Goal: Task Accomplishment & Management: Use online tool/utility

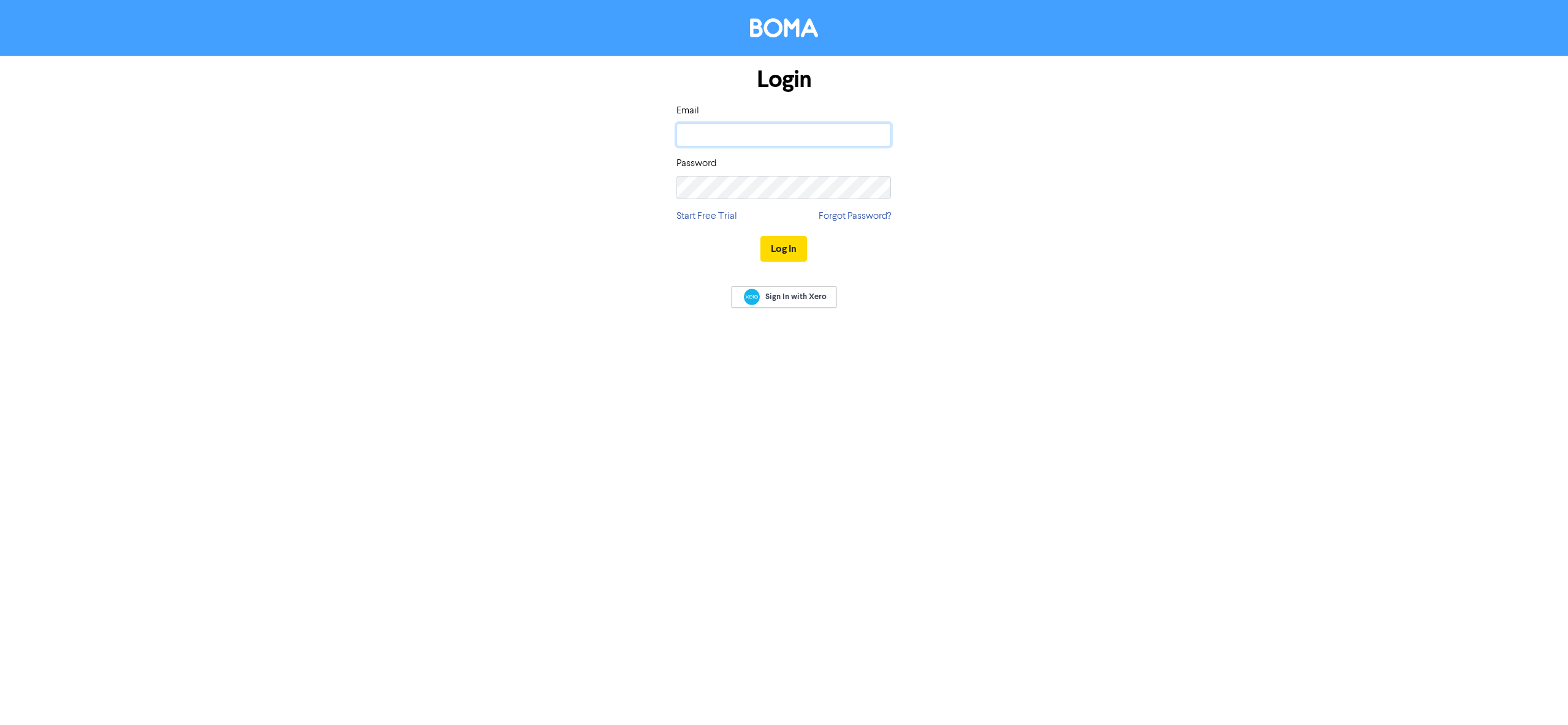
type input "[EMAIL_ADDRESS][DOMAIN_NAME]"
click at [833, 133] on input "[EMAIL_ADDRESS][DOMAIN_NAME]" at bounding box center [783, 134] width 214 height 23
click at [993, 139] on div "Login Email [EMAIL_ADDRESS][DOMAIN_NAME] Password Start Free Trial Forgot Passw…" at bounding box center [785, 165] width 699 height 218
click at [818, 138] on input "[EMAIL_ADDRESS][DOMAIN_NAME]" at bounding box center [783, 134] width 214 height 23
click at [1083, 89] on div "Login Email [EMAIL_ADDRESS][DOMAIN_NAME] Password Start Free Trial Forgot Passw…" at bounding box center [785, 165] width 699 height 218
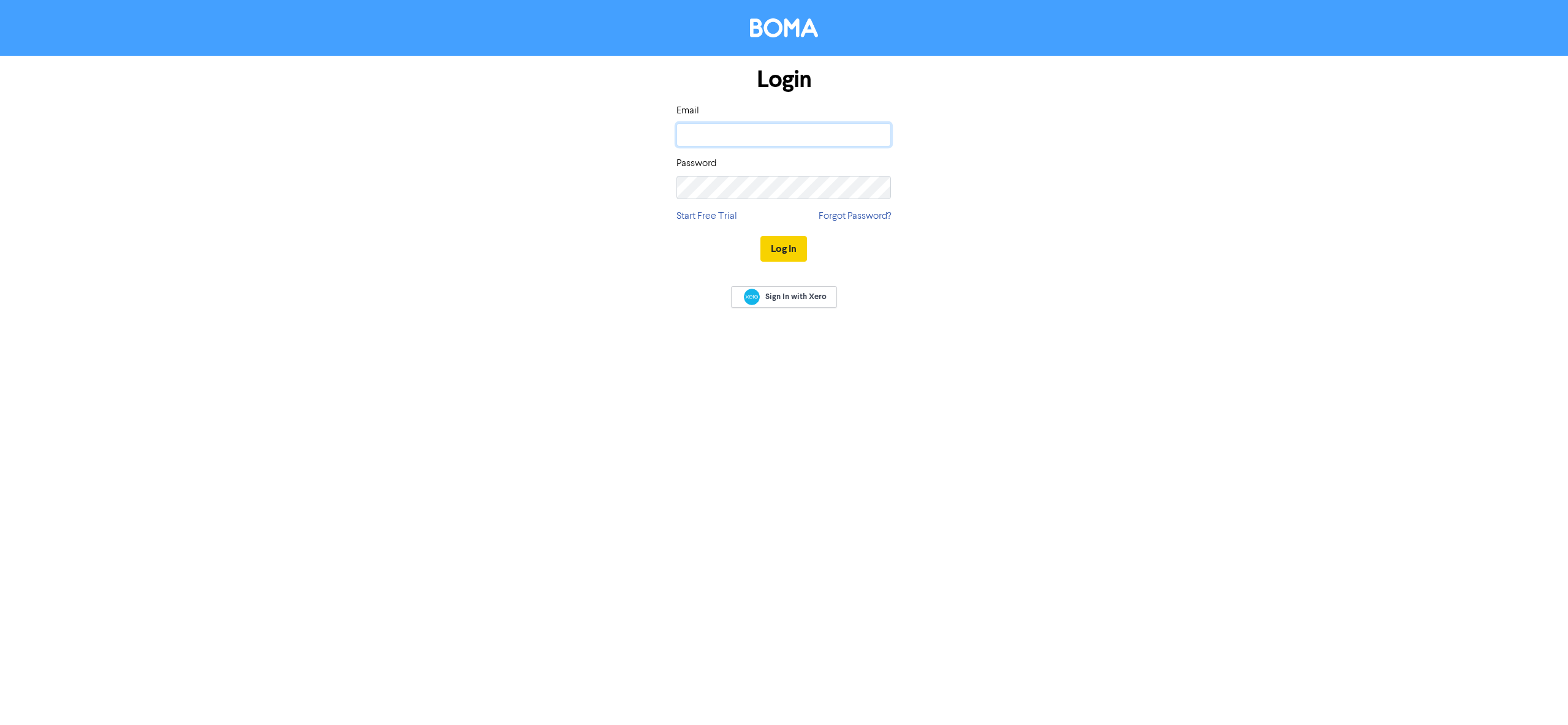
type input "[EMAIL_ADDRESS][DOMAIN_NAME]"
click at [777, 255] on button "Log In" at bounding box center [783, 249] width 46 height 25
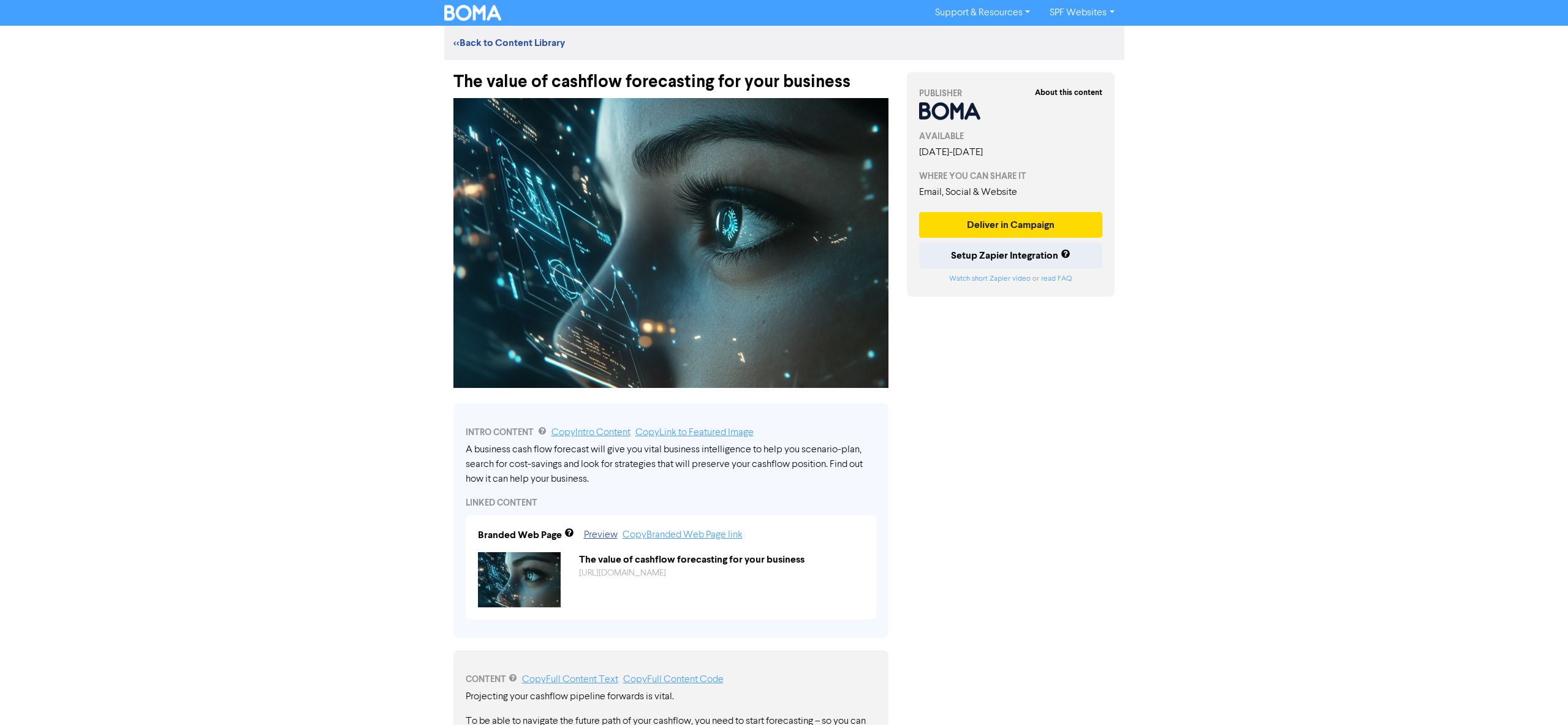
click at [1101, 8] on link "SPF Websites" at bounding box center [1082, 13] width 84 height 19
click at [1215, 138] on div "Support & Resources Video Tutorials FAQ & Guides Marketing Education SPF Websit…" at bounding box center [784, 362] width 1568 height 725
click at [989, 15] on link "Support & Resources" at bounding box center [982, 13] width 114 height 19
click at [1083, 4] on link "SPF Websites" at bounding box center [1082, 13] width 84 height 19
click at [1268, 95] on div "Support & Resources Video Tutorials FAQ & Guides Marketing Education SPF Websit…" at bounding box center [784, 362] width 1568 height 725
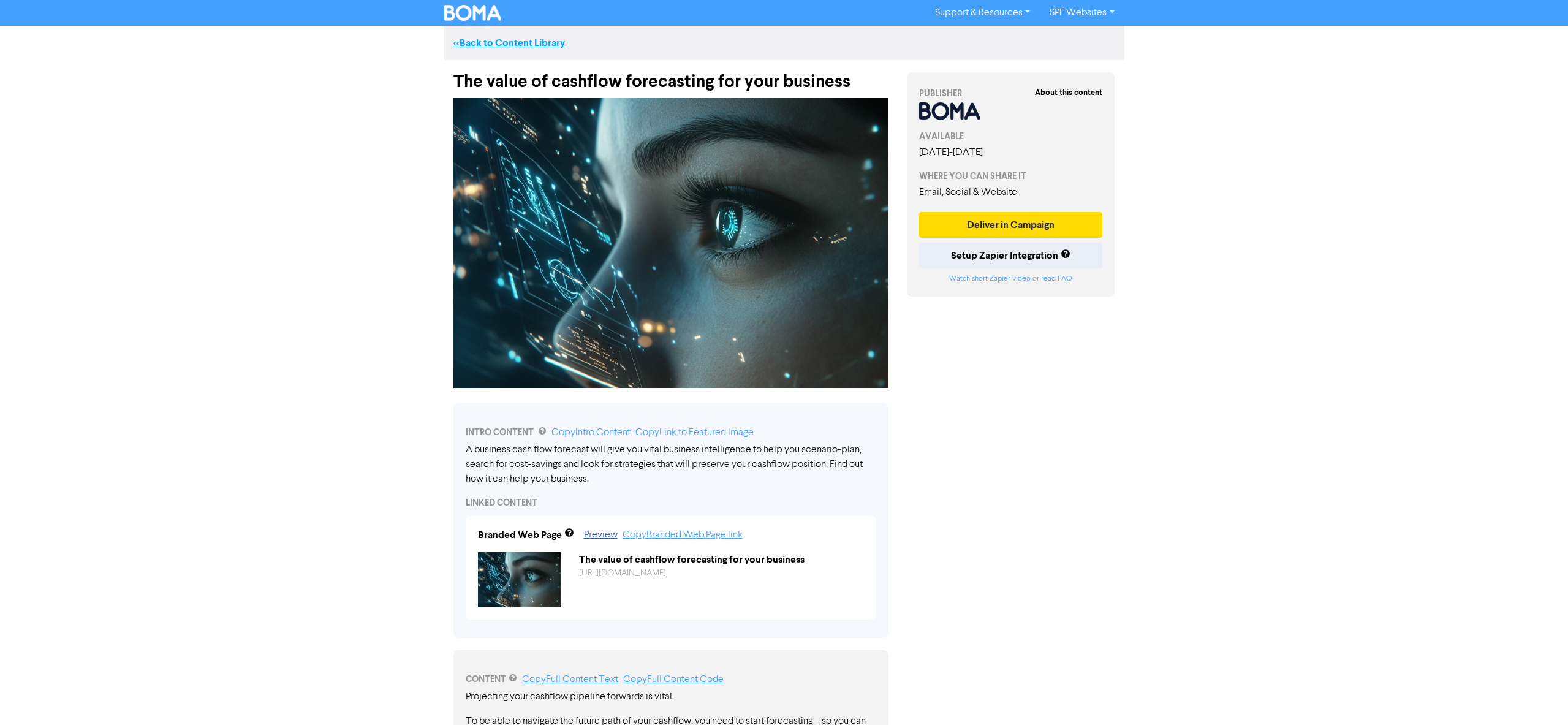
click at [516, 40] on link "<< Back to Content Library" at bounding box center [508, 43] width 111 height 12
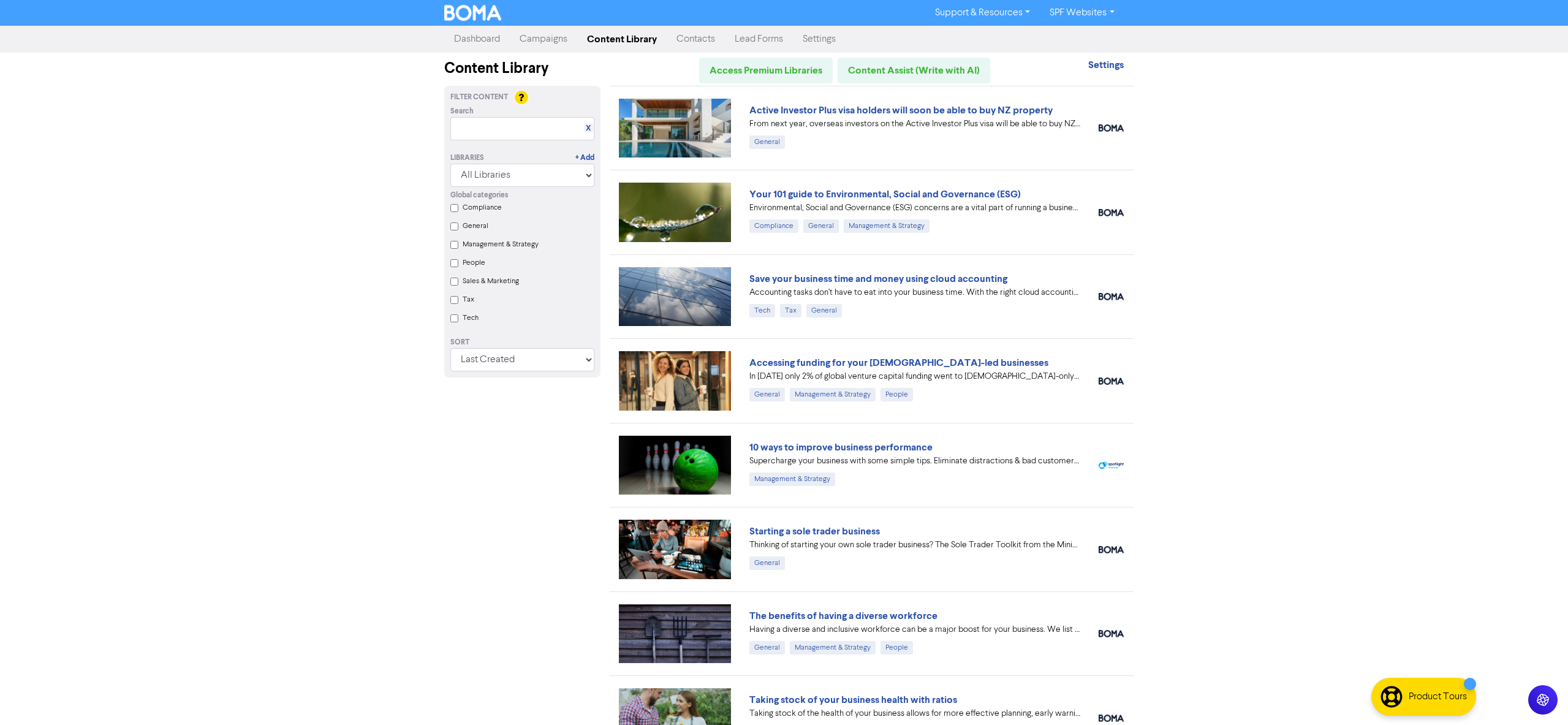
click at [541, 38] on link "Campaigns" at bounding box center [544, 39] width 67 height 25
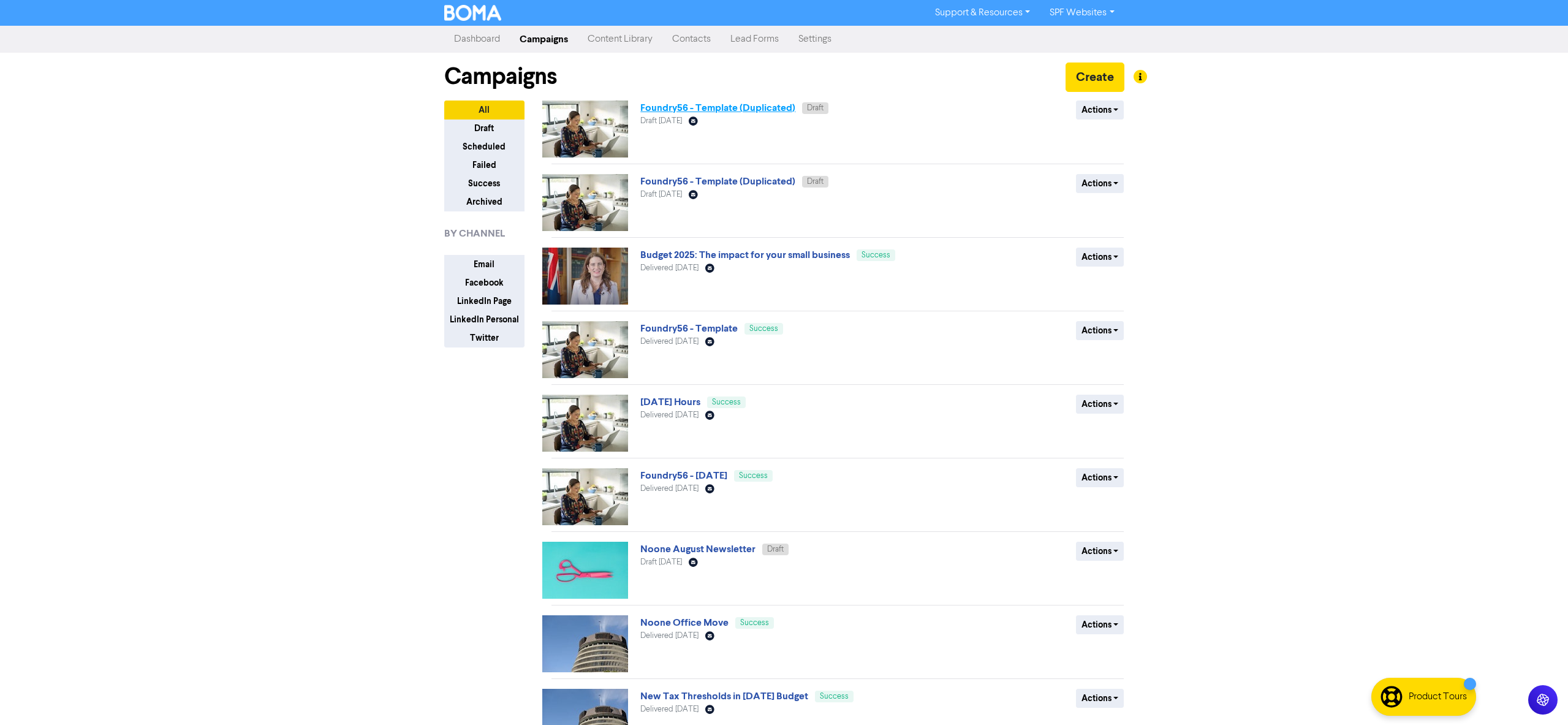
click at [697, 111] on link "Foundry56 - Template (Duplicated)" at bounding box center [718, 108] width 155 height 12
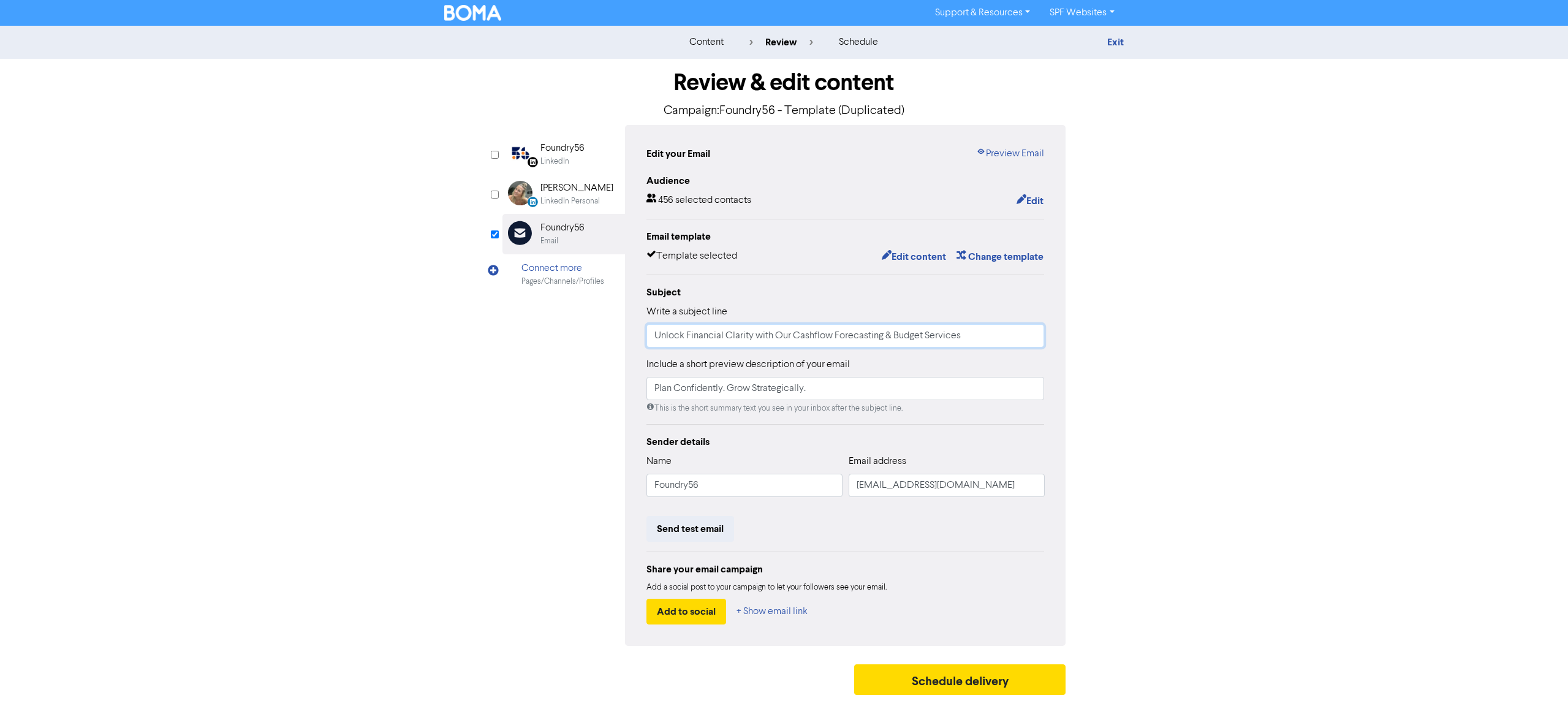
click at [989, 337] on input "Unlock Financial Clarity with Our Cashflow Forecasting & Budget Services" at bounding box center [845, 335] width 398 height 23
click at [918, 258] on button "Edit content" at bounding box center [914, 256] width 66 height 16
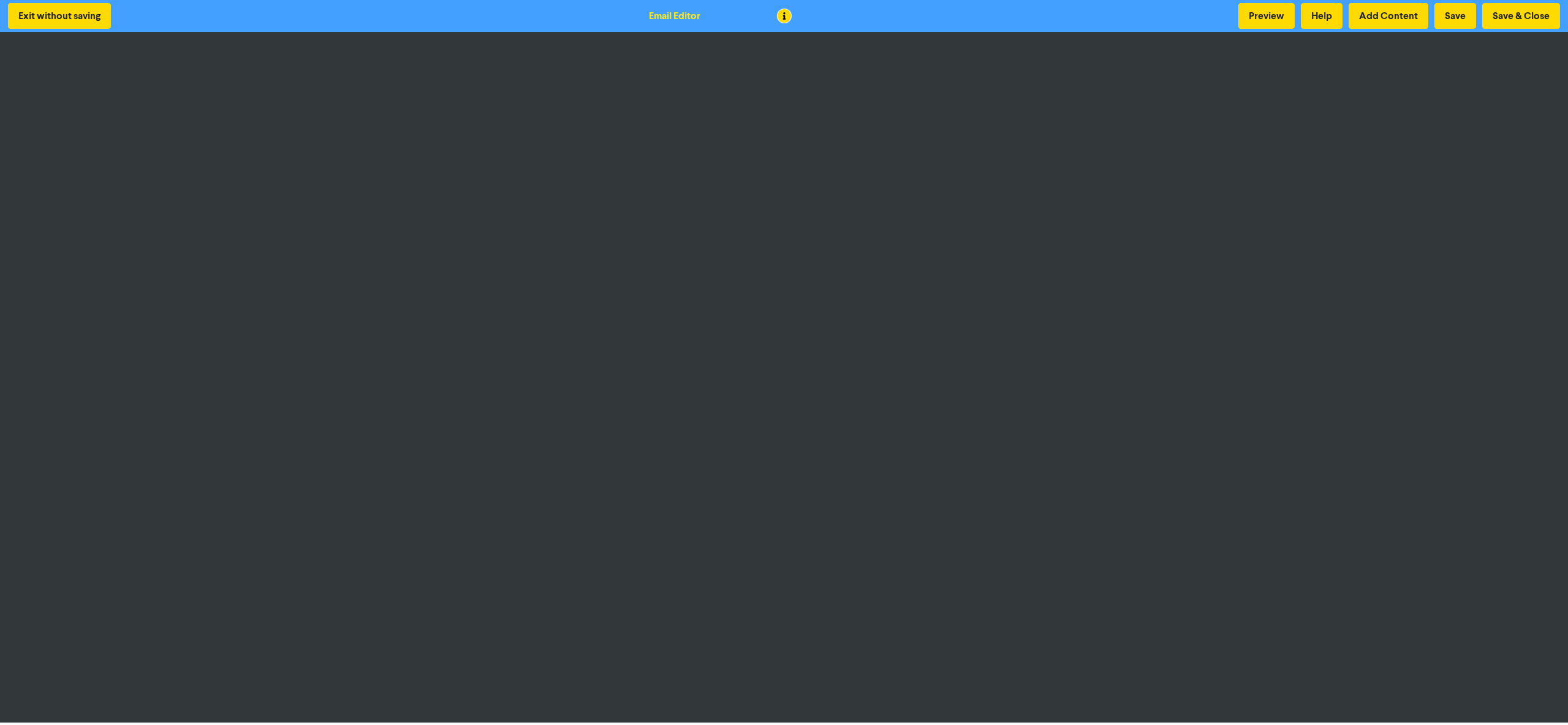
scroll to position [2, 0]
